Goal: Task Accomplishment & Management: Use online tool/utility

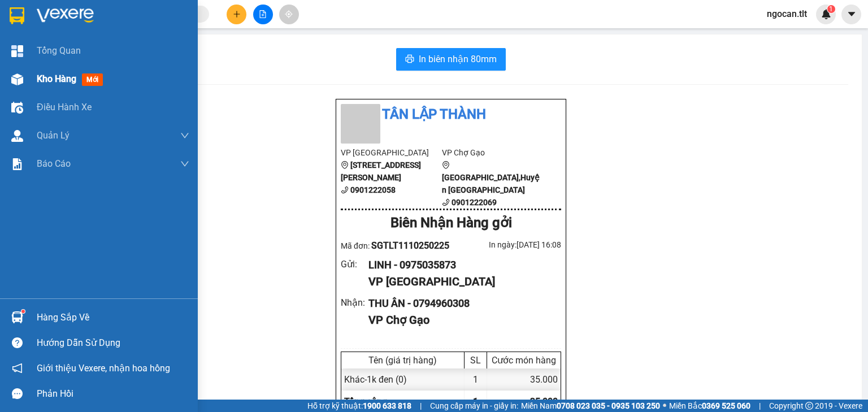
drag, startPoint x: 0, startPoint y: 0, endPoint x: 43, endPoint y: 69, distance: 81.2
click at [43, 63] on div "Tổng Quan" at bounding box center [113, 51] width 153 height 28
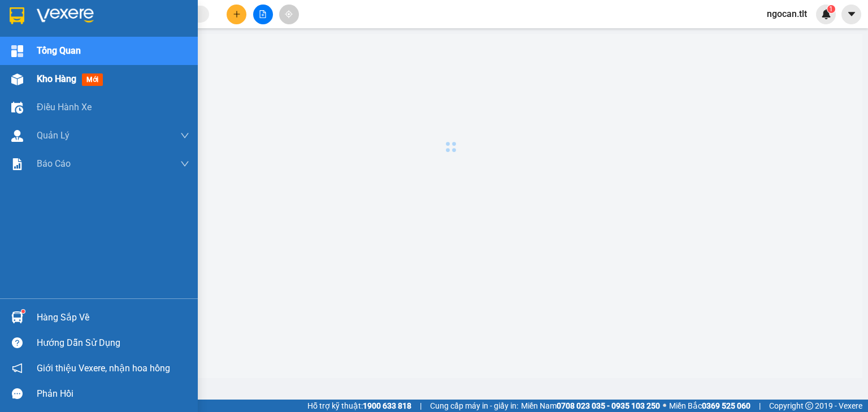
drag, startPoint x: 42, startPoint y: 72, endPoint x: 77, endPoint y: 85, distance: 37.2
click at [43, 73] on span "Kho hàng" at bounding box center [57, 78] width 40 height 11
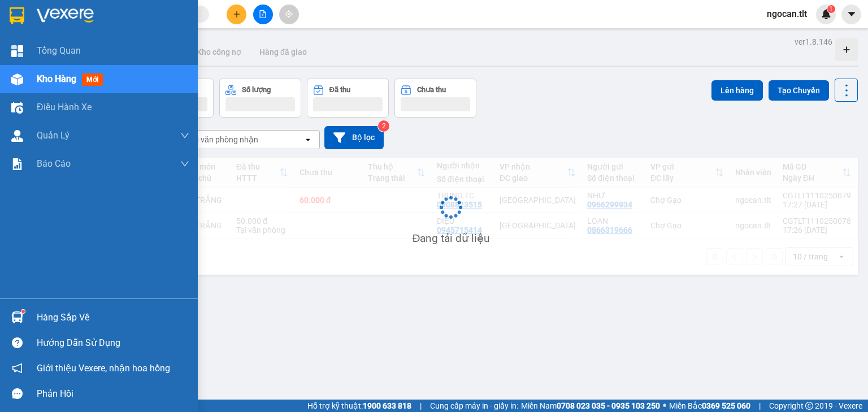
click at [72, 86] on div "Kho hàng mới" at bounding box center [113, 79] width 153 height 28
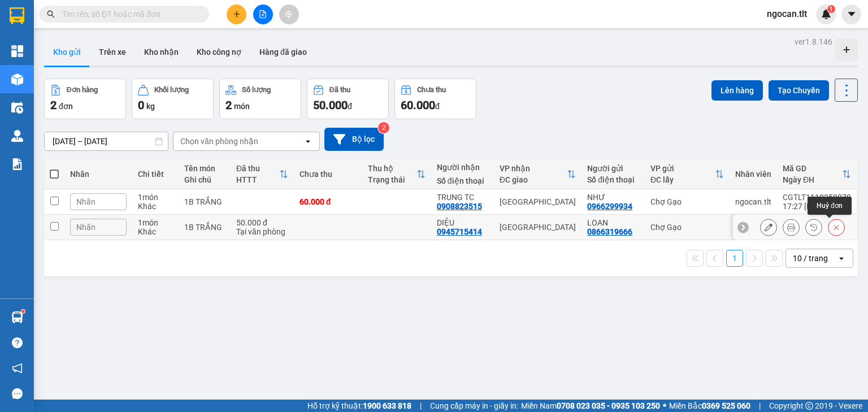
click at [787, 225] on icon at bounding box center [791, 227] width 8 height 8
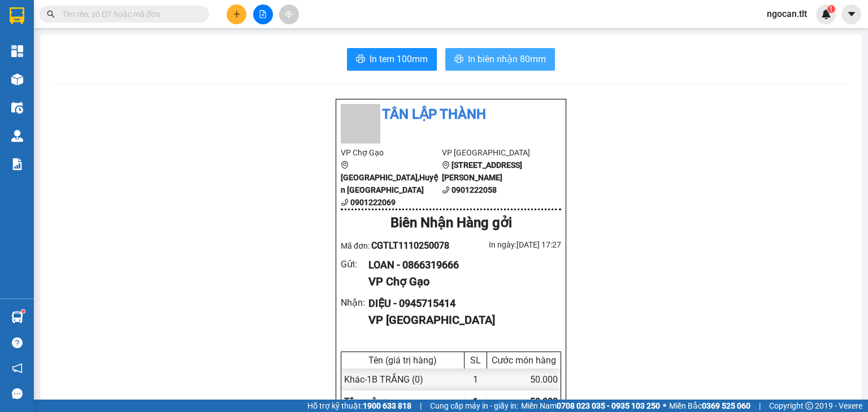
drag, startPoint x: 476, startPoint y: 54, endPoint x: 502, endPoint y: 93, distance: 47.2
click at [476, 54] on span "In biên nhận 80mm" at bounding box center [507, 59] width 78 height 14
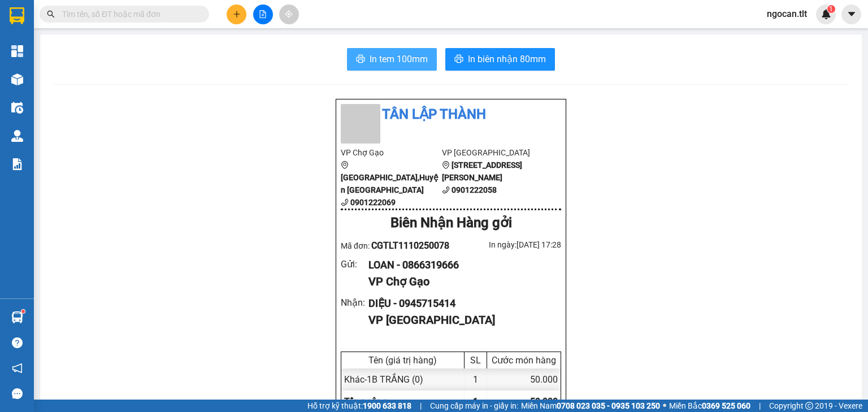
click at [385, 60] on span "In tem 100mm" at bounding box center [399, 59] width 58 height 14
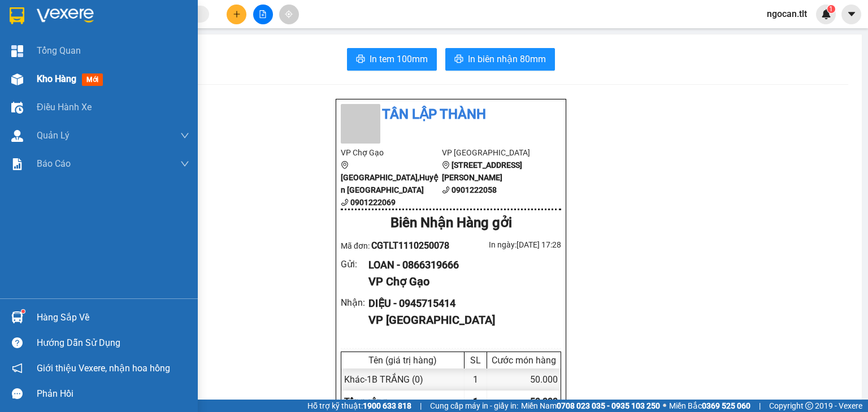
click at [48, 81] on span "Kho hàng" at bounding box center [57, 78] width 40 height 11
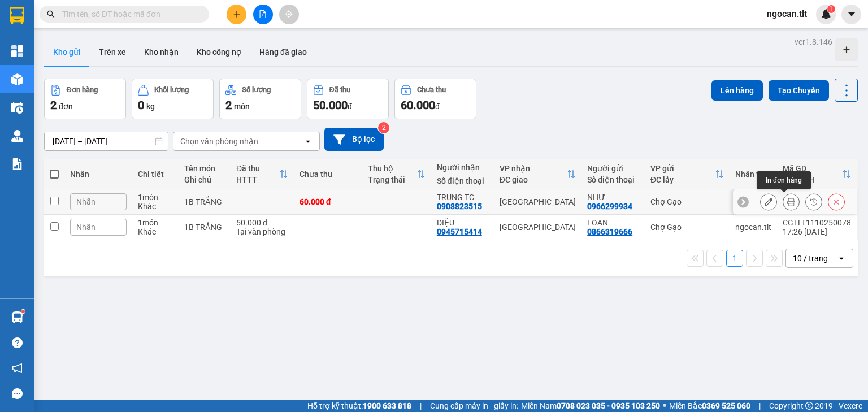
click at [787, 199] on icon at bounding box center [791, 202] width 8 height 8
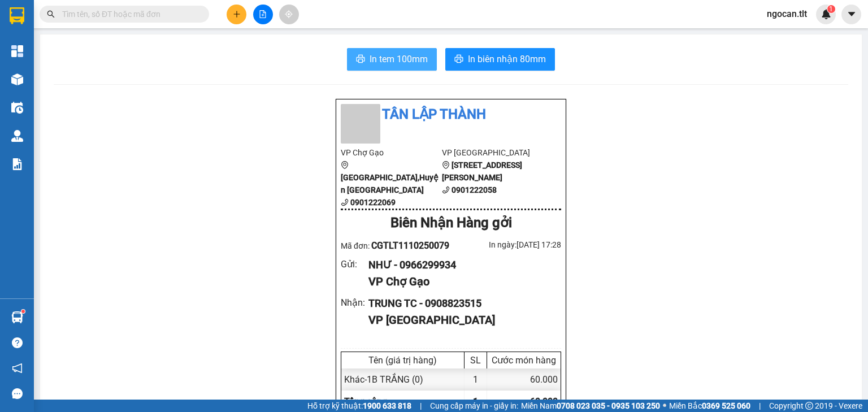
click at [396, 54] on span "In tem 100mm" at bounding box center [399, 59] width 58 height 14
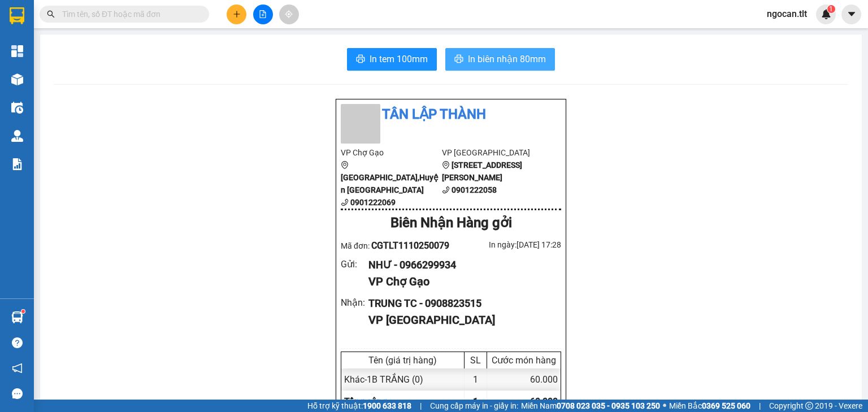
drag, startPoint x: 501, startPoint y: 58, endPoint x: 562, endPoint y: 111, distance: 81.3
click at [501, 57] on span "In biên nhận 80mm" at bounding box center [507, 59] width 78 height 14
